Goal: Task Accomplishment & Management: Use online tool/utility

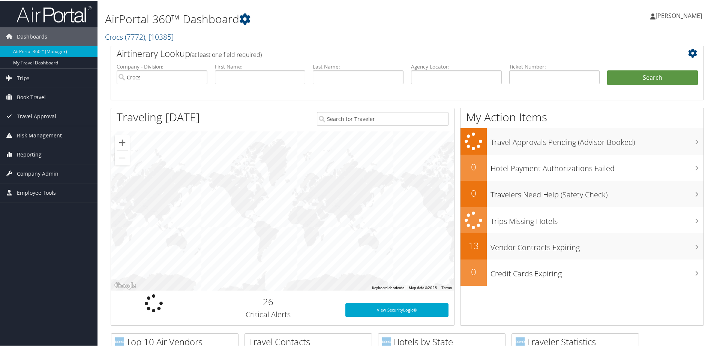
click at [34, 156] on span "Reporting" at bounding box center [29, 154] width 25 height 19
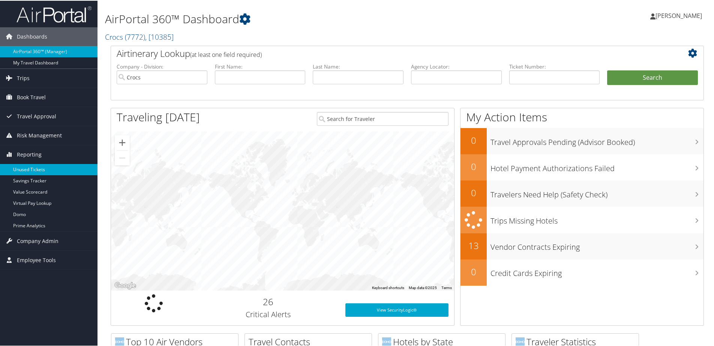
click at [41, 169] on link "Unused Tickets" at bounding box center [48, 168] width 97 height 11
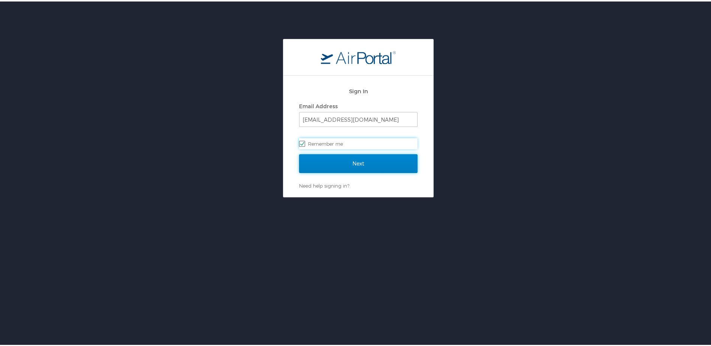
click at [358, 163] on input "Next" at bounding box center [358, 162] width 118 height 19
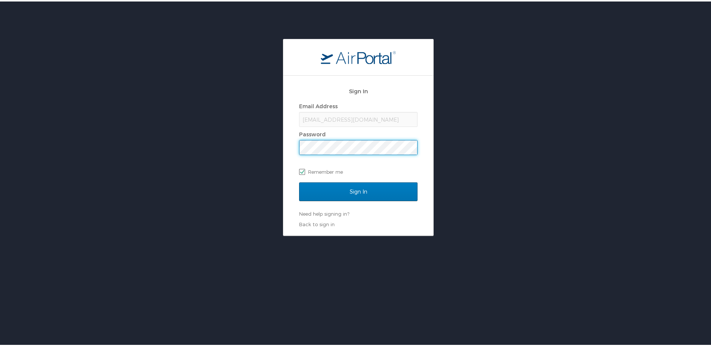
click at [299, 181] on input "Sign In" at bounding box center [358, 190] width 118 height 19
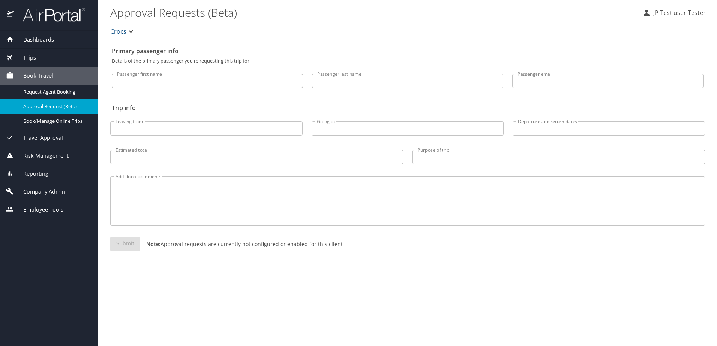
click at [47, 174] on span "Reporting" at bounding box center [31, 174] width 34 height 8
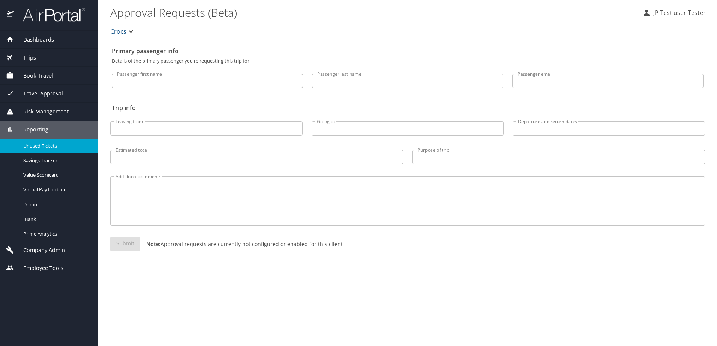
click at [53, 147] on span "Unused Tickets" at bounding box center [56, 145] width 66 height 7
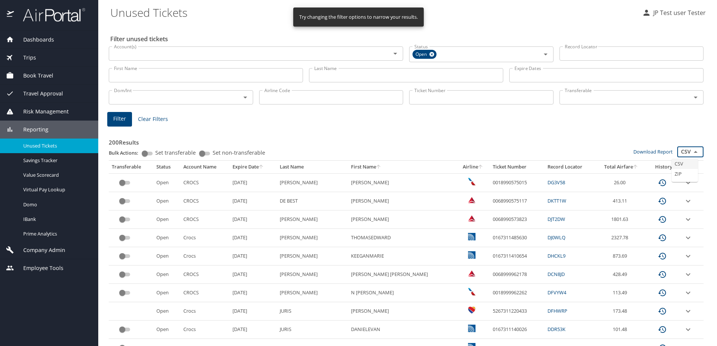
click at [684, 154] on input "CSV" at bounding box center [690, 152] width 23 height 10
click at [652, 151] on link "Download Report" at bounding box center [652, 151] width 39 height 7
